Goal: Task Accomplishment & Management: Complete application form

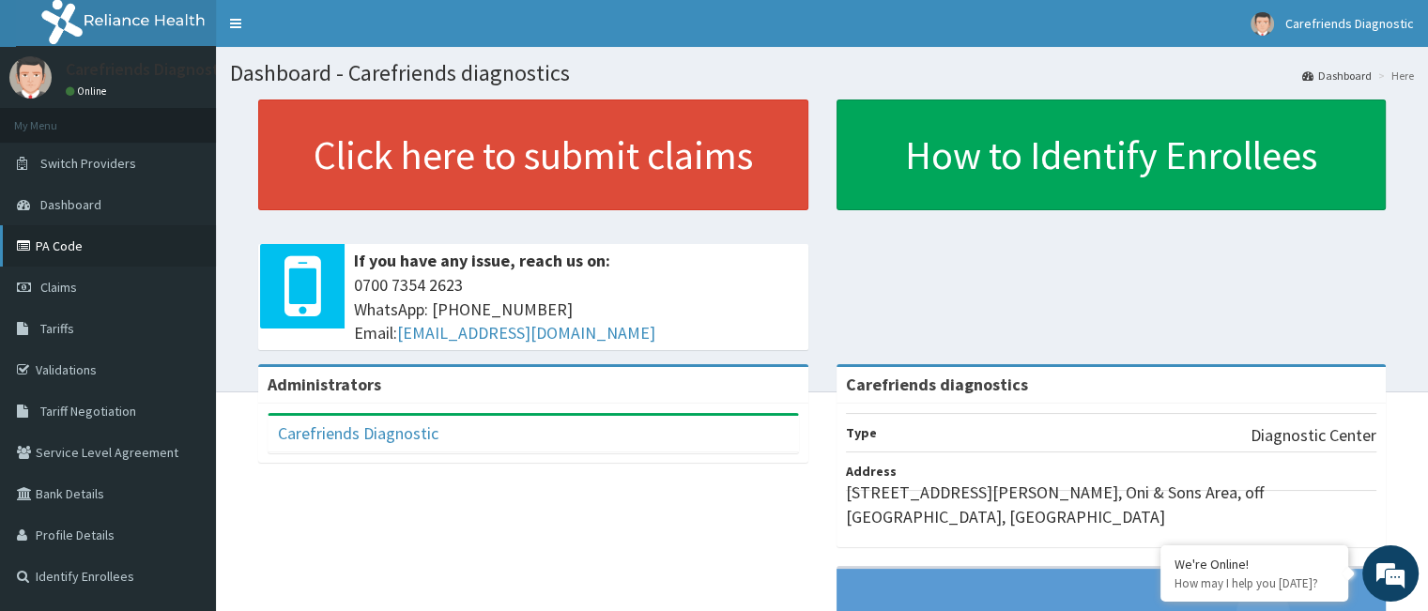
click at [87, 243] on link "PA Code" at bounding box center [108, 245] width 216 height 41
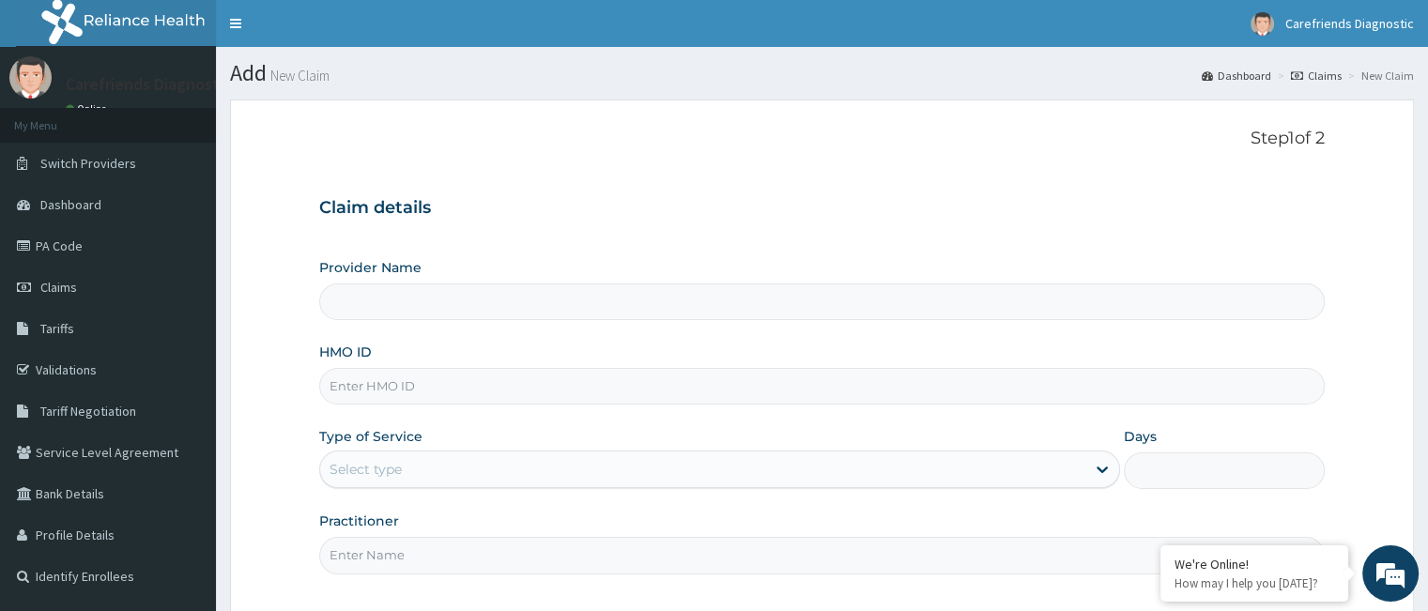
type input "Carefriends diagnostics"
click at [643, 393] on input "HMO ID" at bounding box center [821, 386] width 1005 height 37
type input "enp/11351/a"
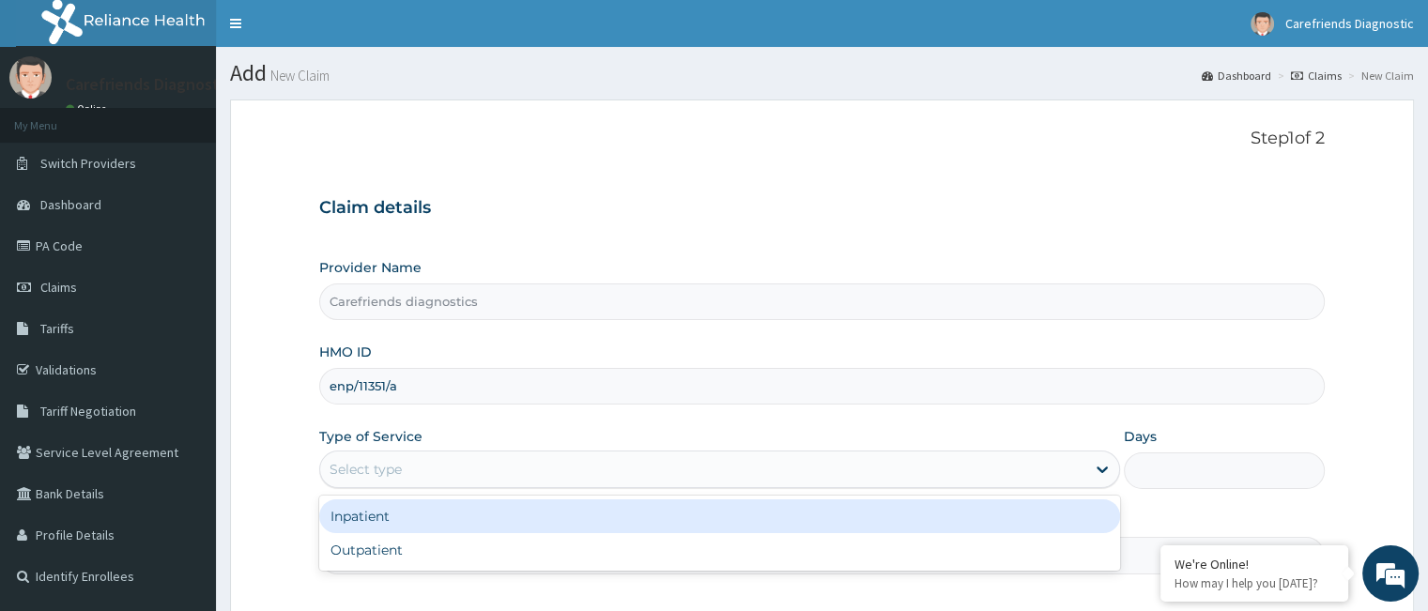
click at [916, 471] on div "Select type" at bounding box center [702, 469] width 765 height 30
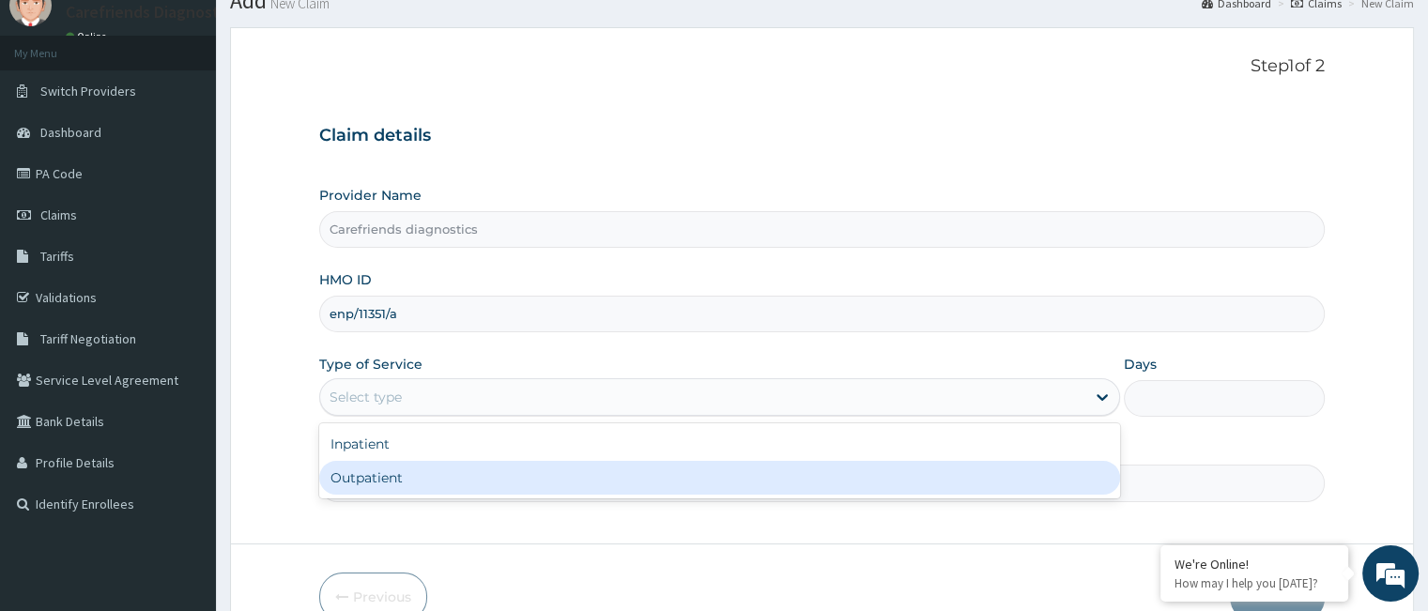
scroll to position [173, 0]
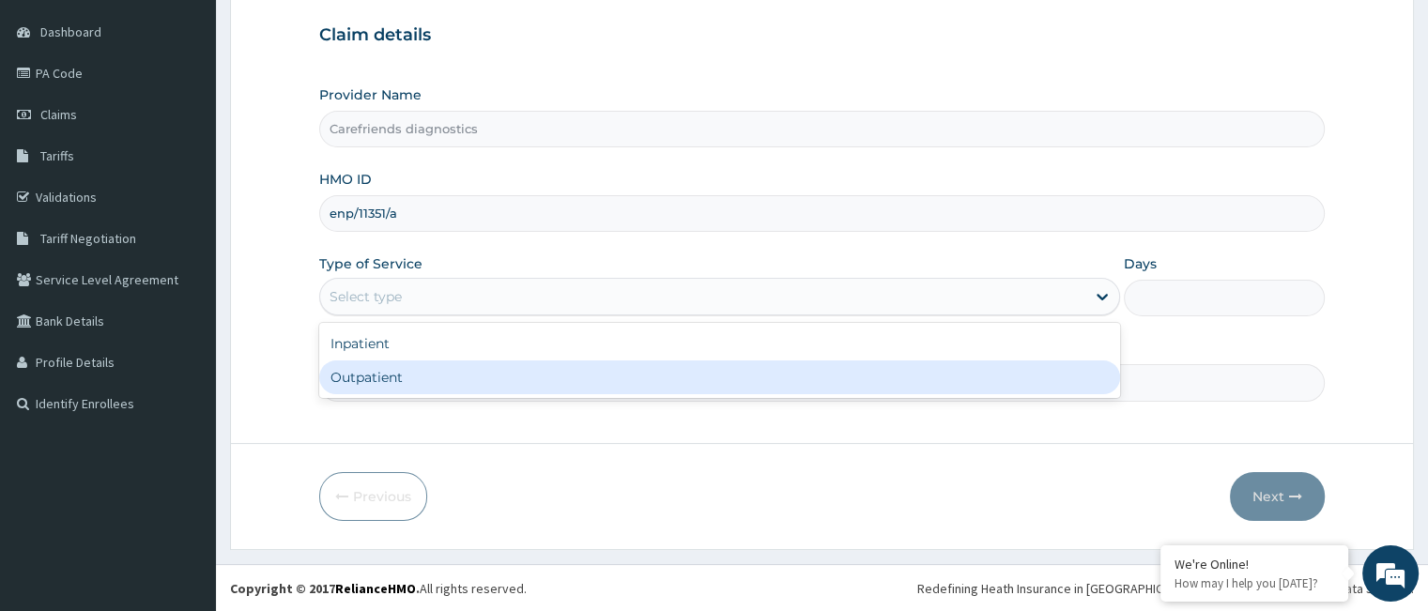
click at [584, 375] on div "Outpatient" at bounding box center [719, 377] width 801 height 34
type input "1"
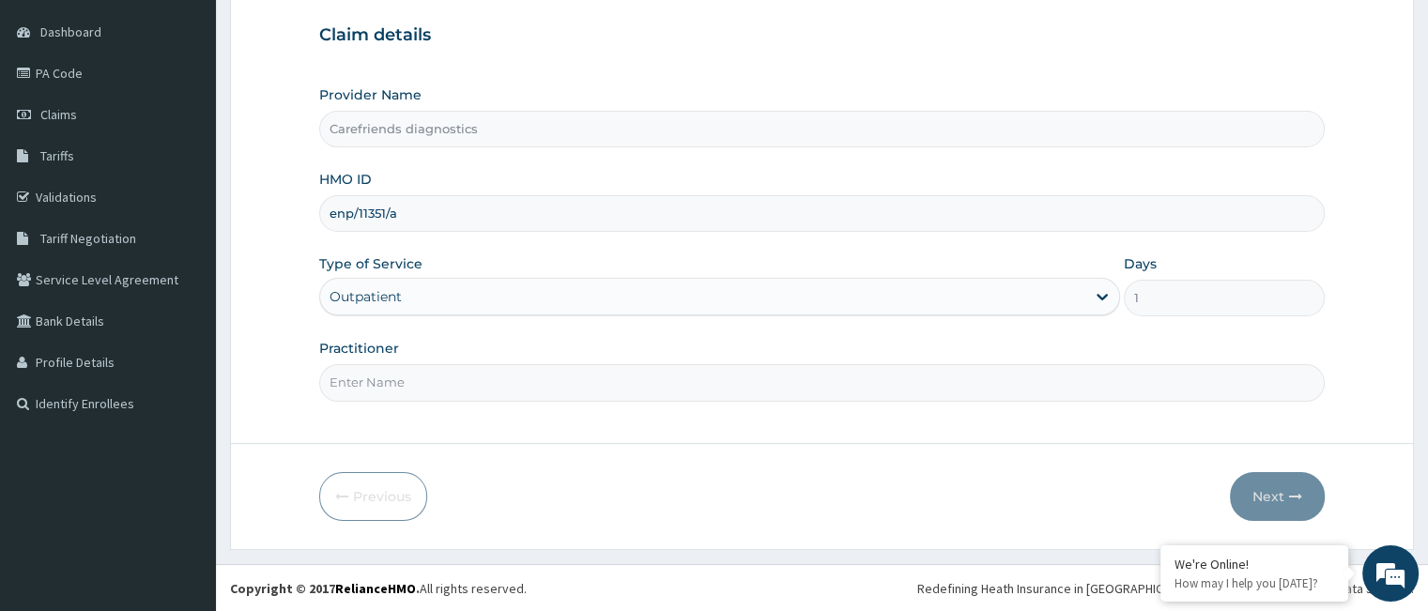
click at [602, 379] on input "Practitioner" at bounding box center [821, 382] width 1005 height 37
type input "laboratory"
click at [1261, 500] on button "Next" at bounding box center [1277, 496] width 95 height 49
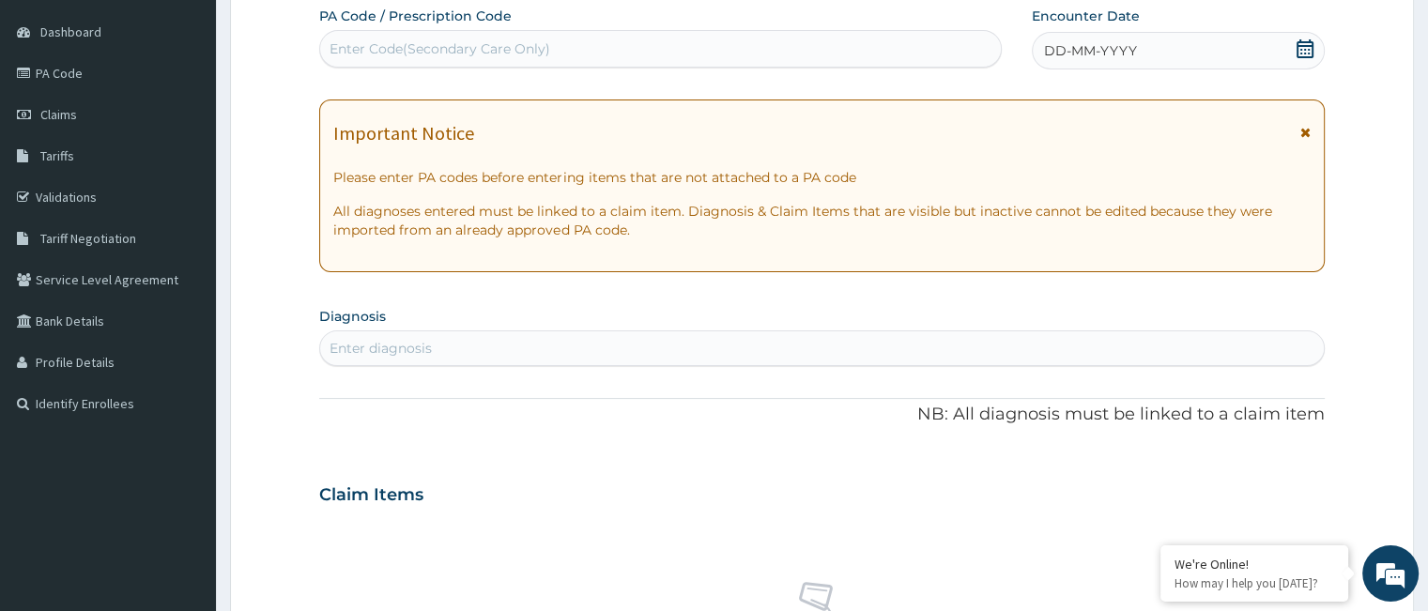
click at [699, 42] on div "Enter Code(Secondary Care Only)" at bounding box center [660, 49] width 681 height 30
paste input "PA/7B50B4"
type input "PA/7B50B4"
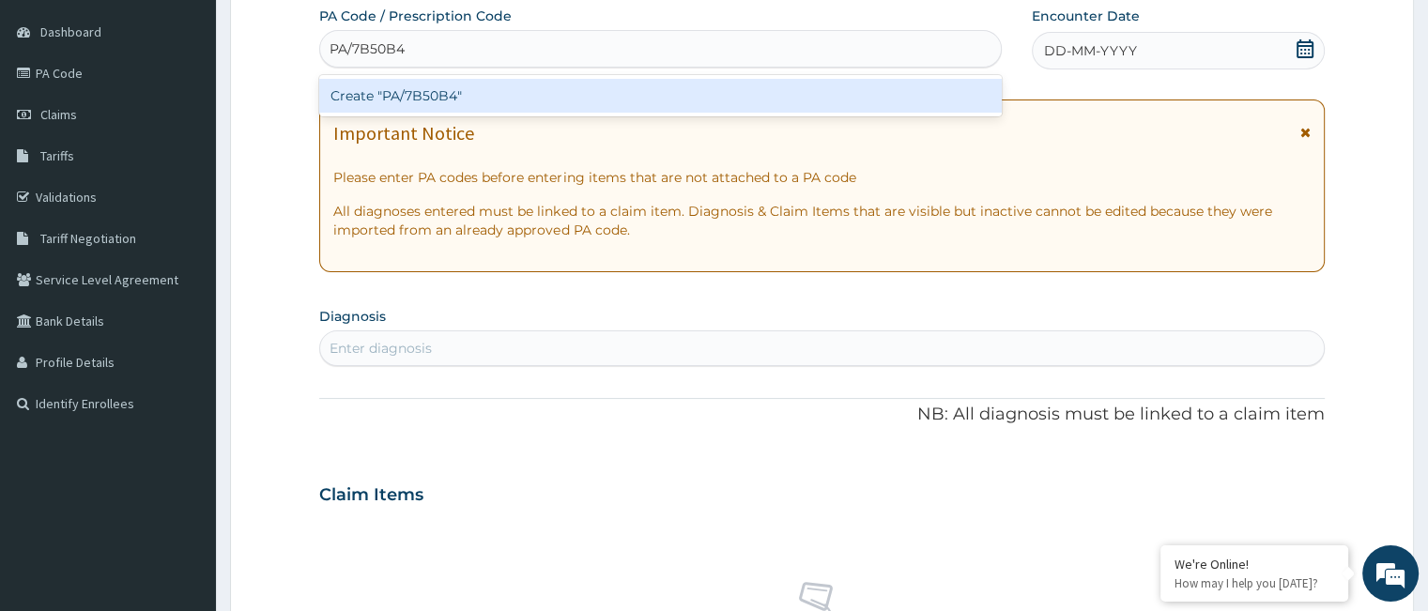
click at [687, 105] on div "Create "PA/7B50B4"" at bounding box center [660, 96] width 682 height 34
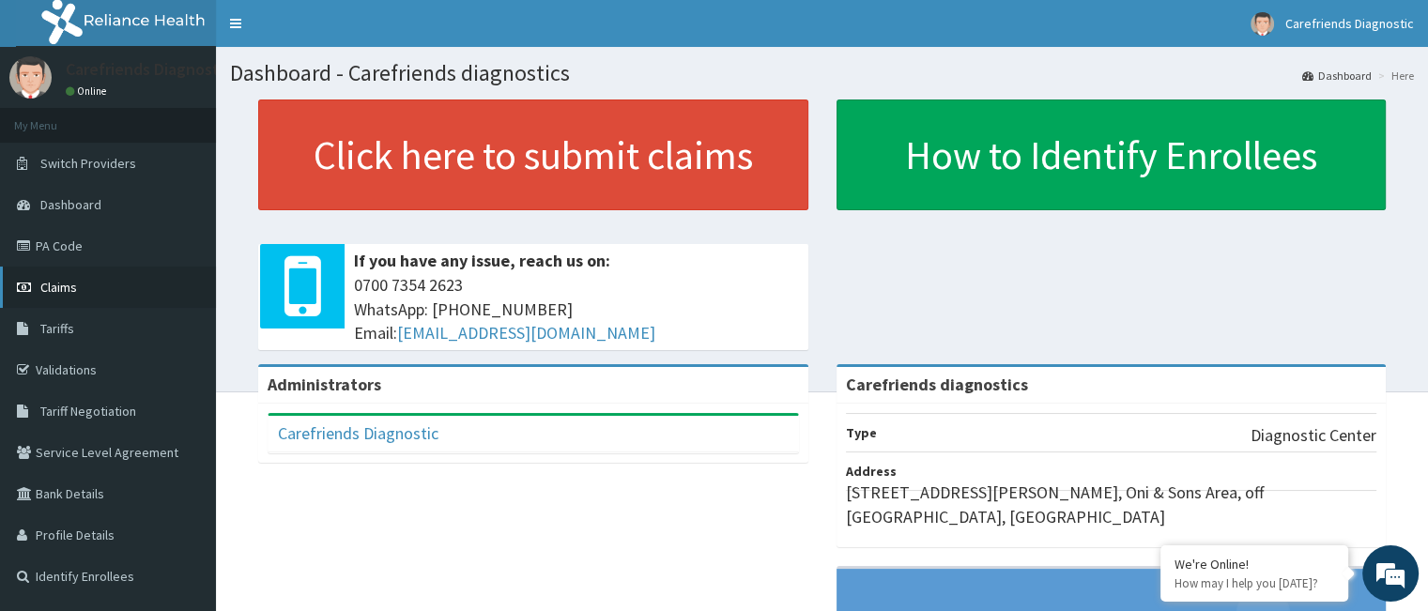
click at [112, 294] on link "Claims" at bounding box center [108, 287] width 216 height 41
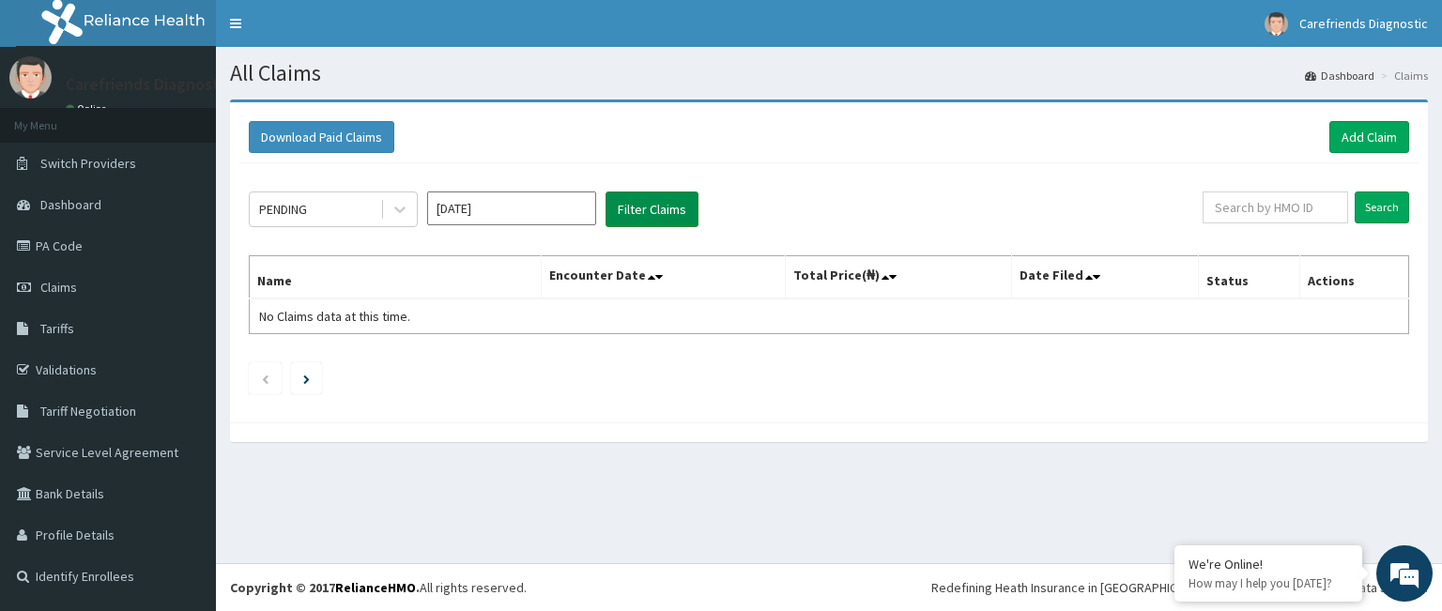
click at [640, 213] on button "Filter Claims" at bounding box center [652, 210] width 93 height 36
click at [1358, 134] on link "Add Claim" at bounding box center [1369, 137] width 80 height 32
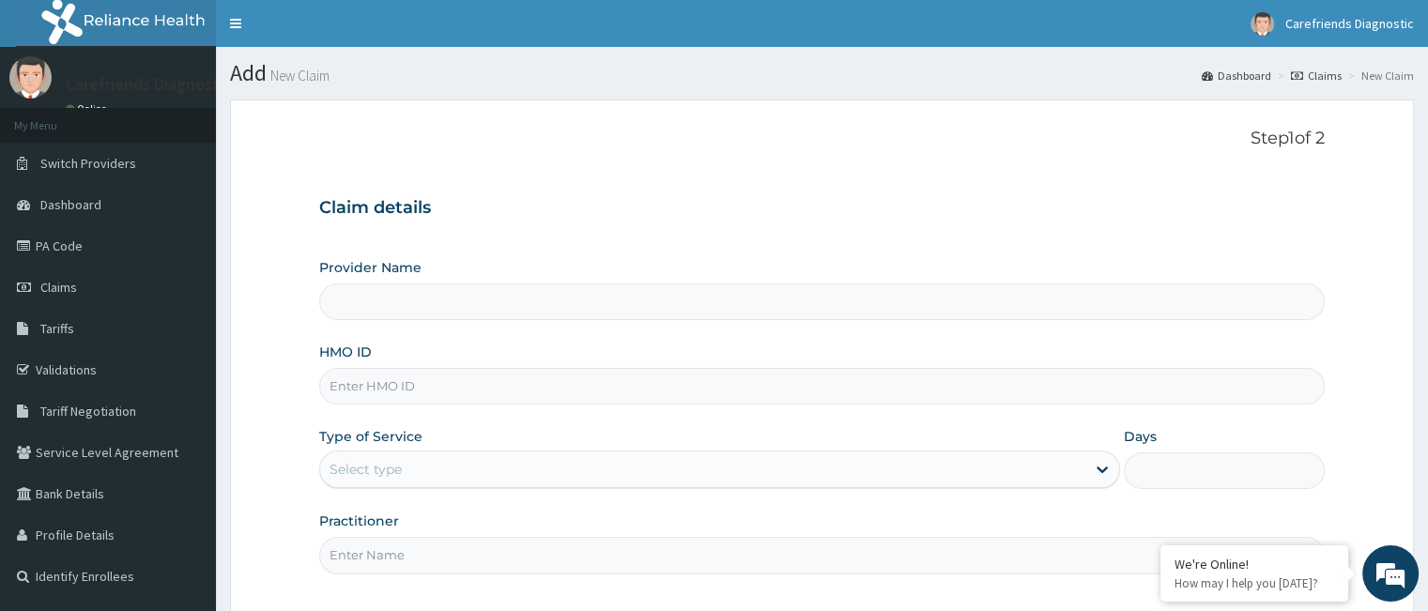
type input "Carefriends diagnostics"
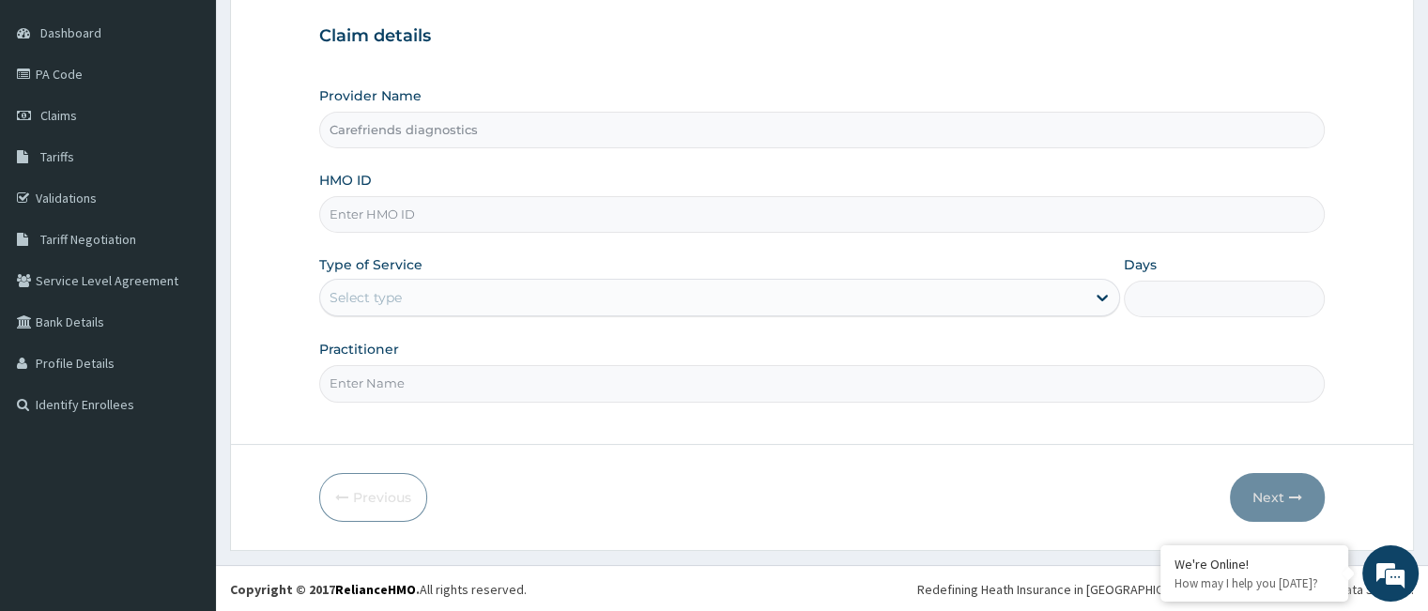
scroll to position [173, 0]
click at [608, 213] on input "HMO ID" at bounding box center [821, 213] width 1005 height 37
type input "enp/11351/a"
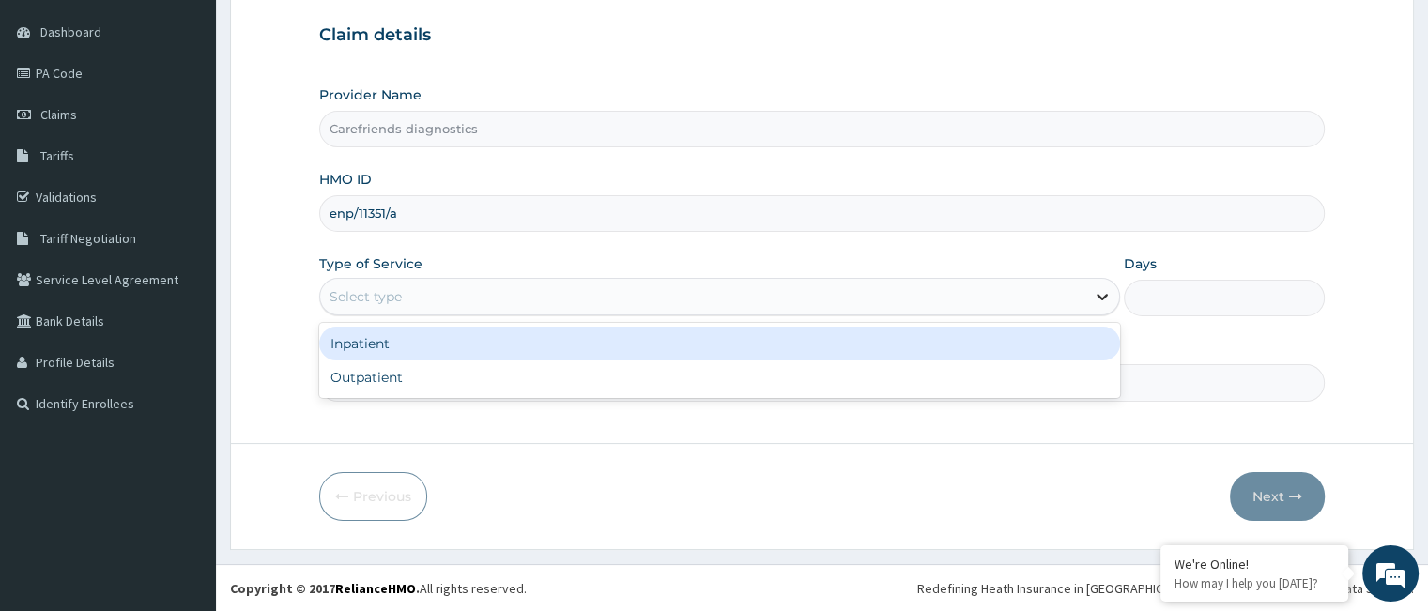
click at [1104, 301] on icon at bounding box center [1102, 296] width 19 height 19
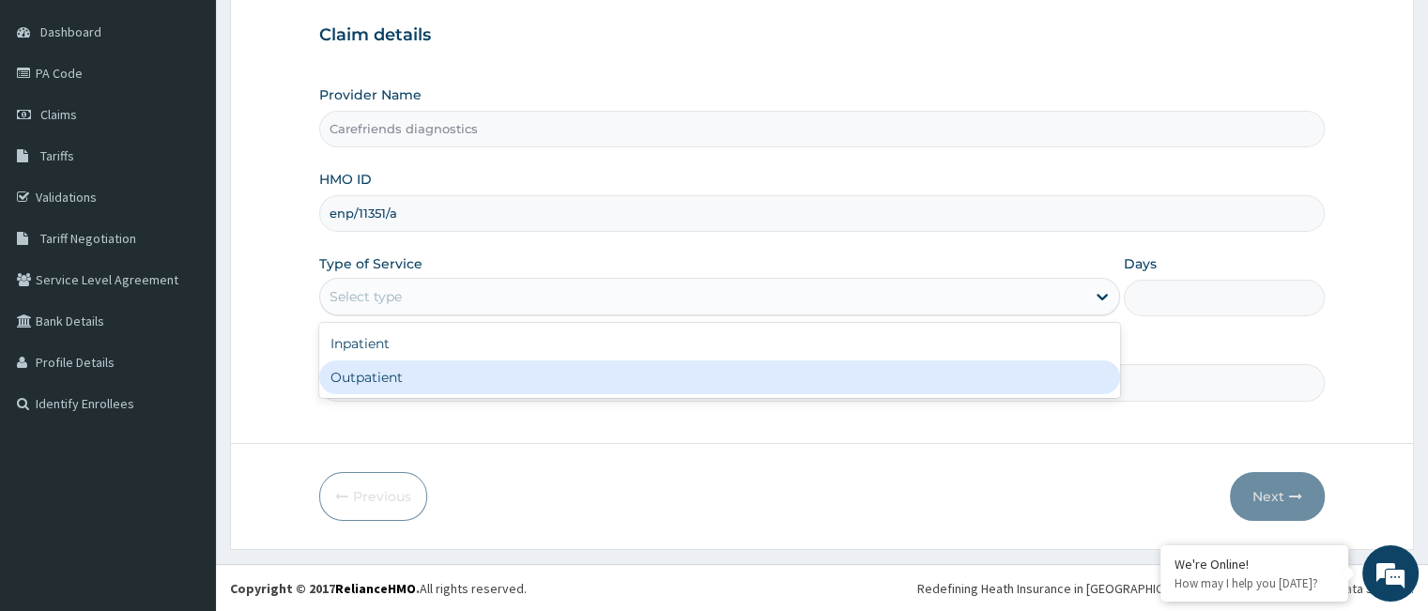
click at [686, 374] on div "Outpatient" at bounding box center [719, 377] width 801 height 34
type input "1"
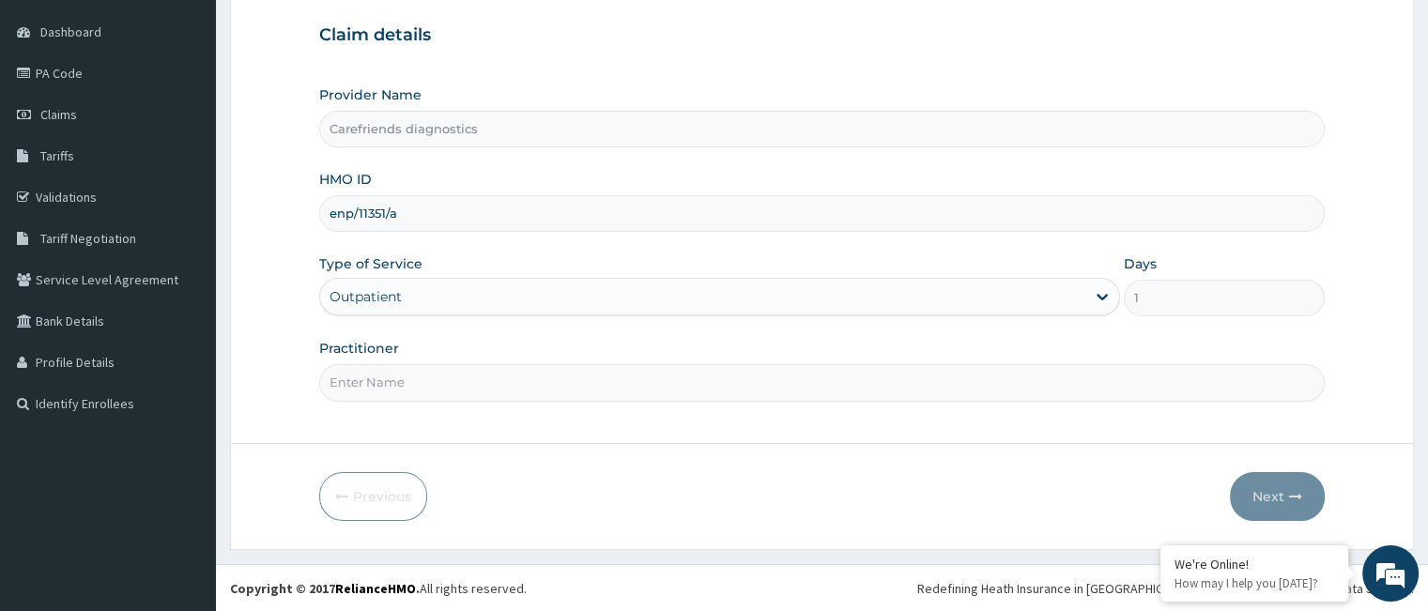
click at [624, 386] on input "Practitioner" at bounding box center [821, 382] width 1005 height 37
type input "laboratory"
click at [1281, 507] on button "Next" at bounding box center [1277, 496] width 95 height 49
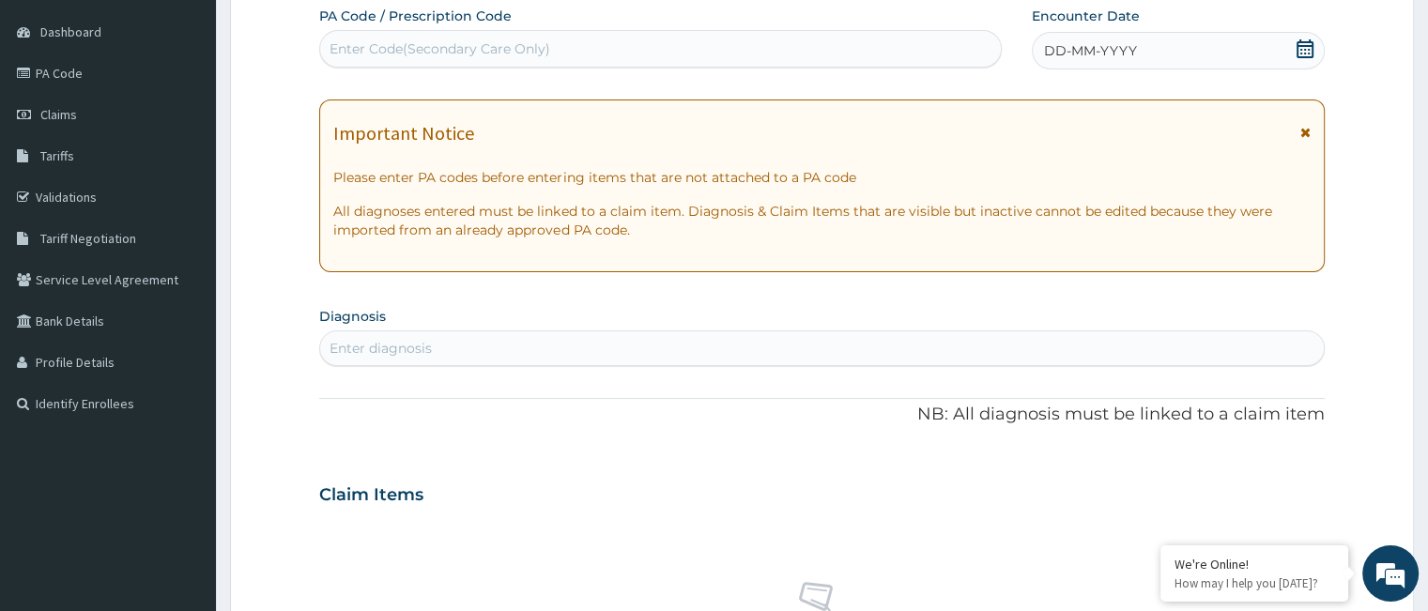
click at [614, 57] on div "Enter Code(Secondary Care Only)" at bounding box center [660, 49] width 681 height 30
paste input "PA/7B50B4"
type input "PA/7B50B4"
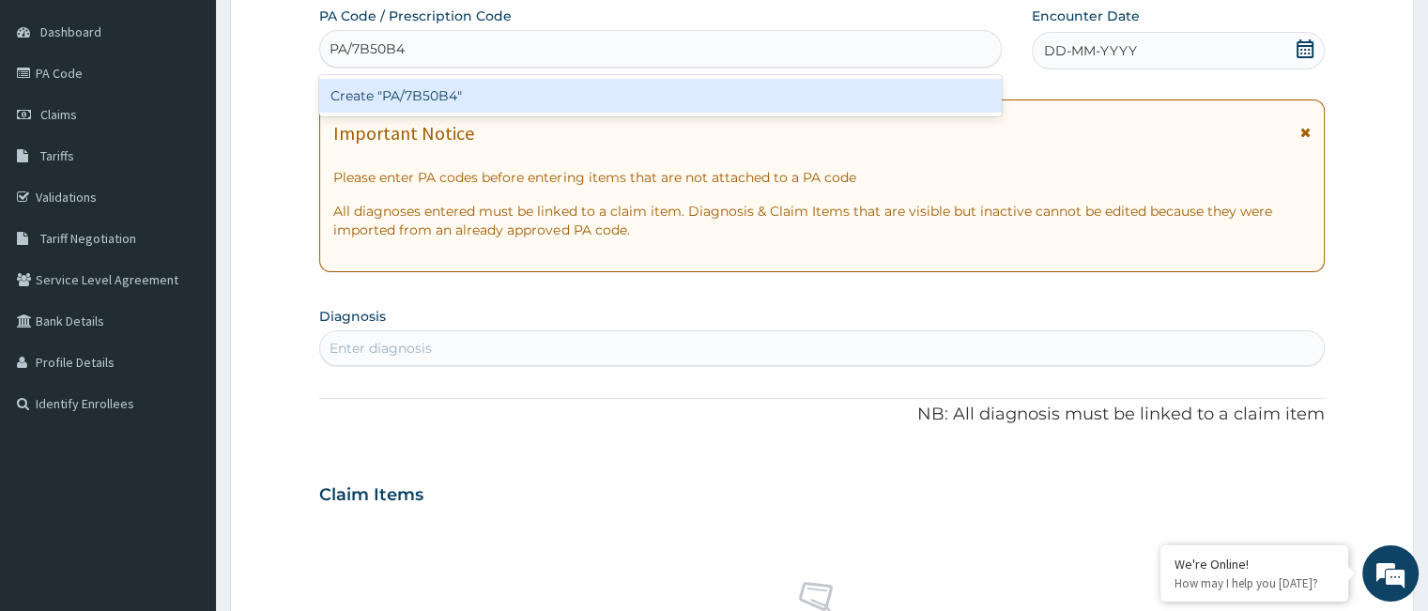
click at [568, 96] on div "Create "PA/7B50B4"" at bounding box center [660, 96] width 682 height 34
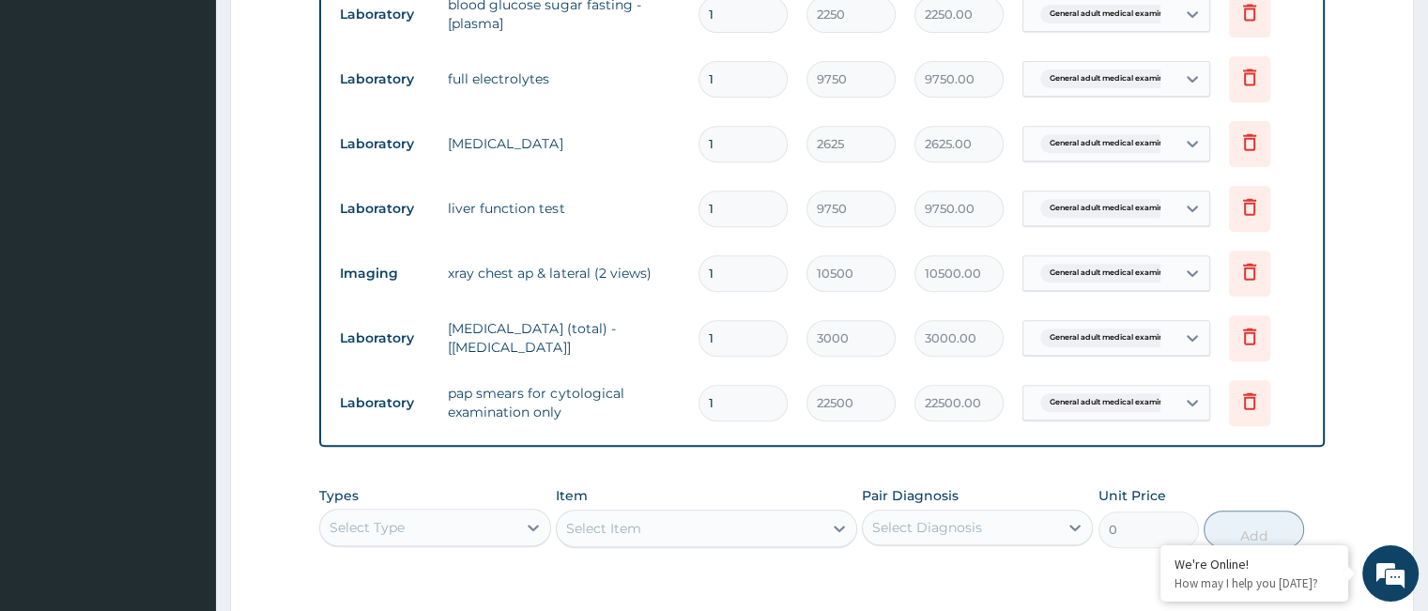
scroll to position [1037, 0]
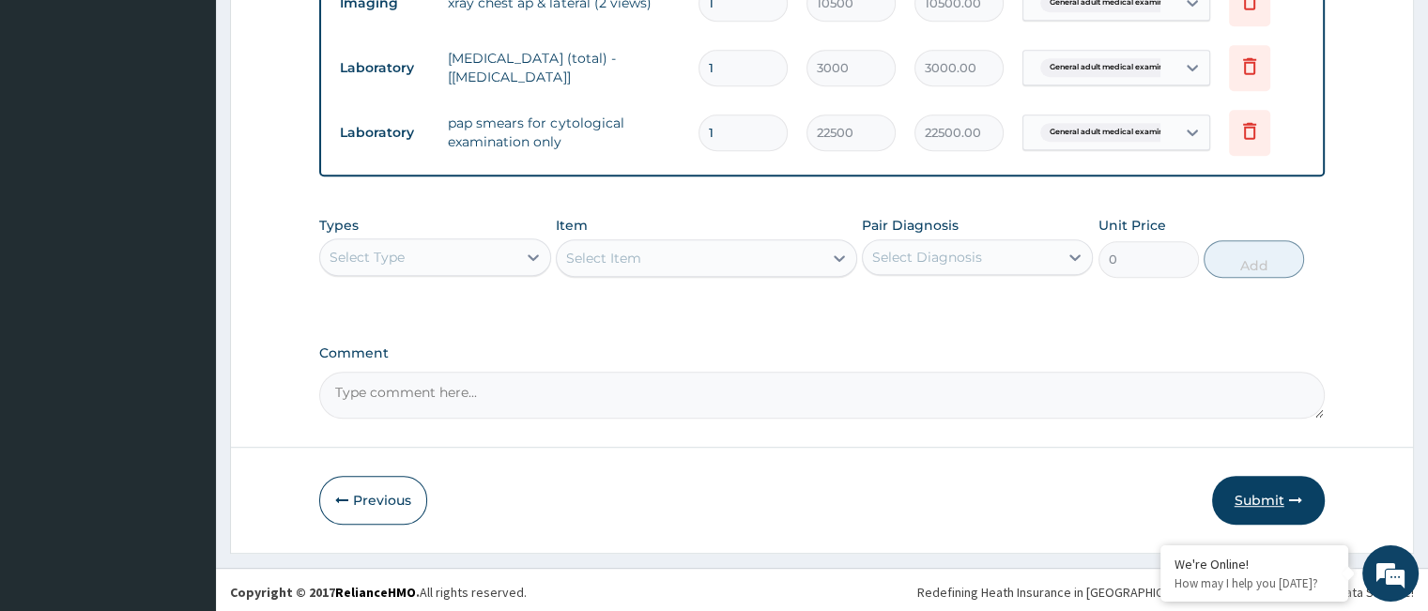
click at [1256, 487] on button "Submit" at bounding box center [1268, 500] width 113 height 49
